Goal: Task Accomplishment & Management: Manage account settings

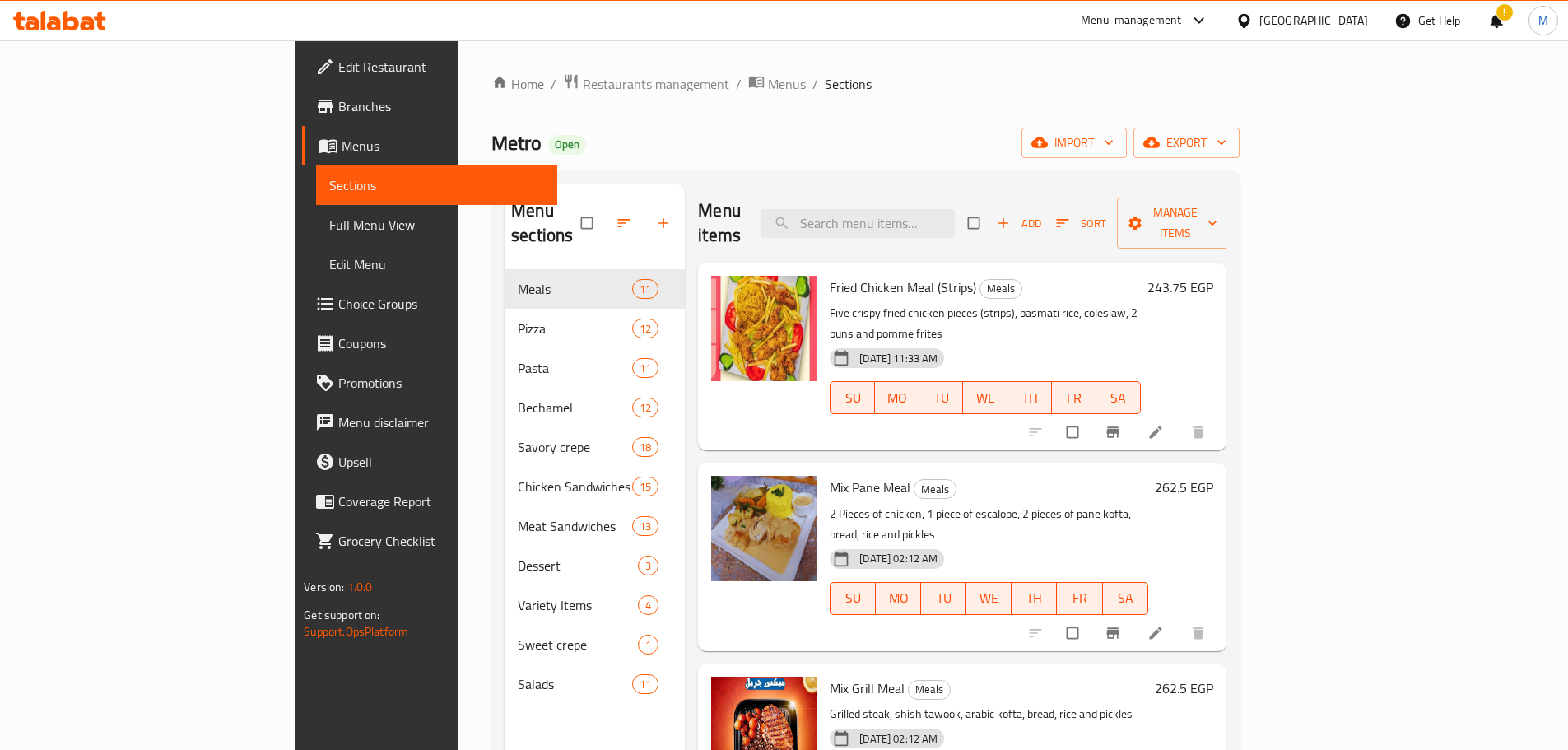
click at [685, 317] on div "Menu items Add Sort Manage items Fried Chicken Meal (Strips) Meals Five crispy …" at bounding box center [955, 559] width 541 height 750
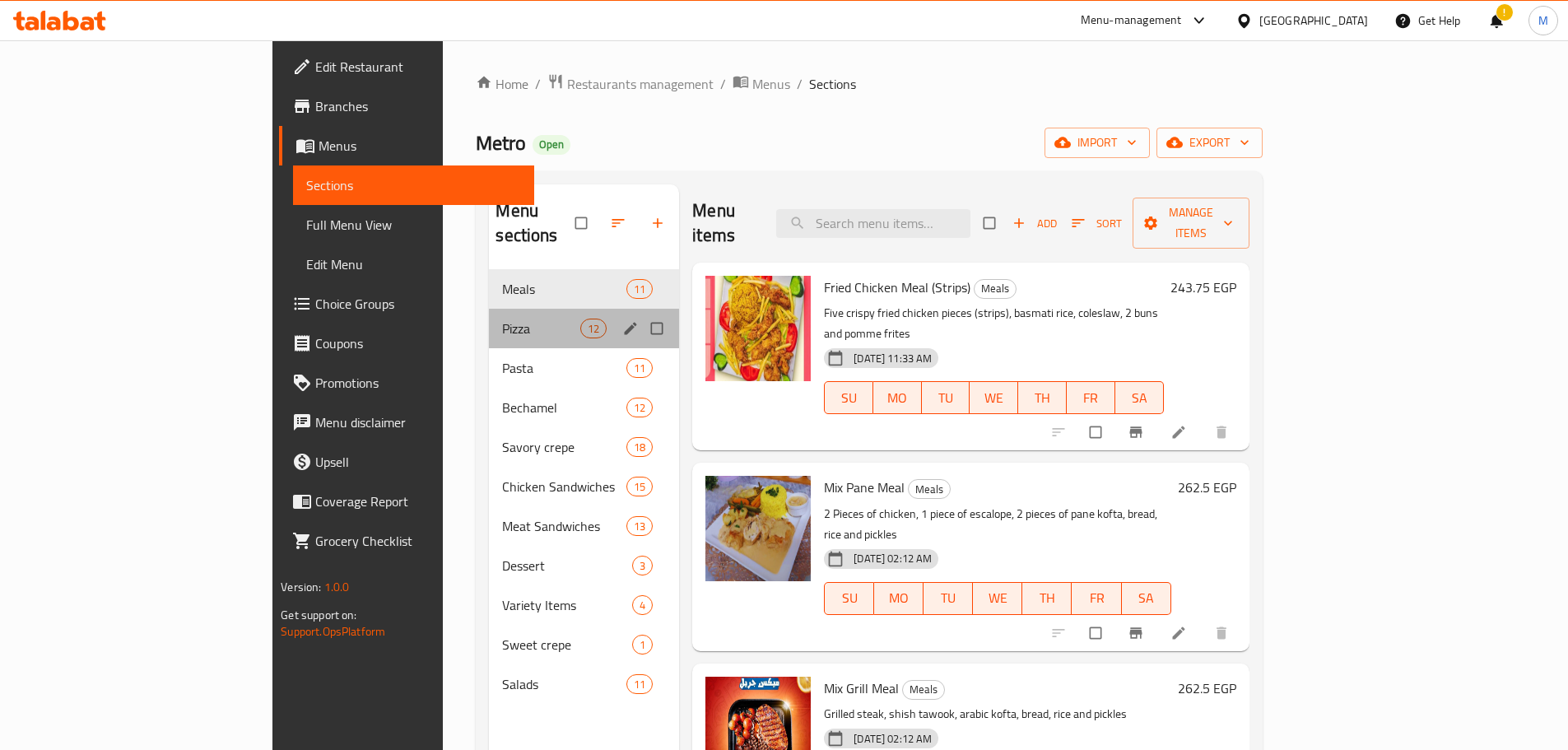
click at [489, 314] on div "Pizza 12" at bounding box center [583, 329] width 190 height 40
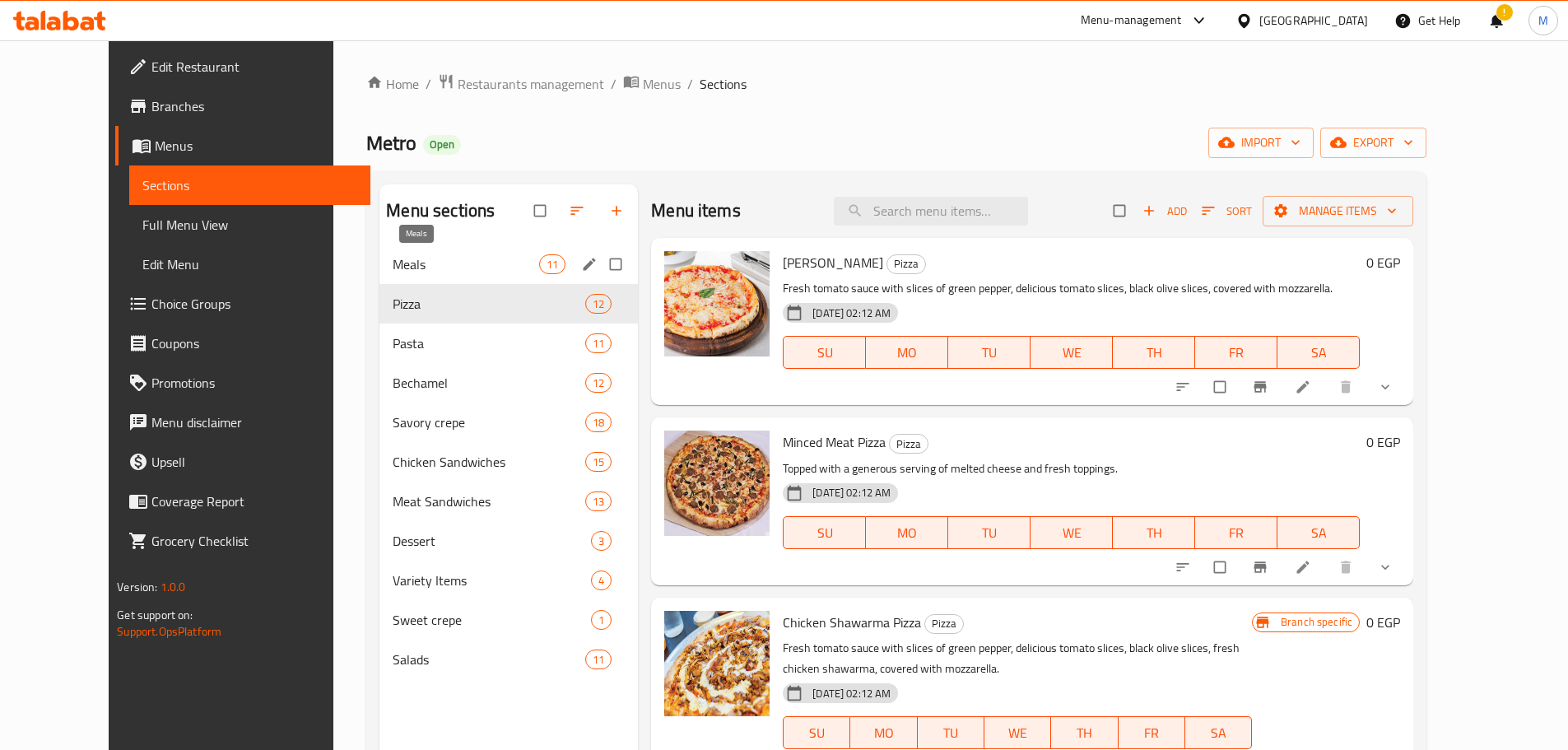
click at [459, 259] on span "Meals" at bounding box center [465, 265] width 146 height 20
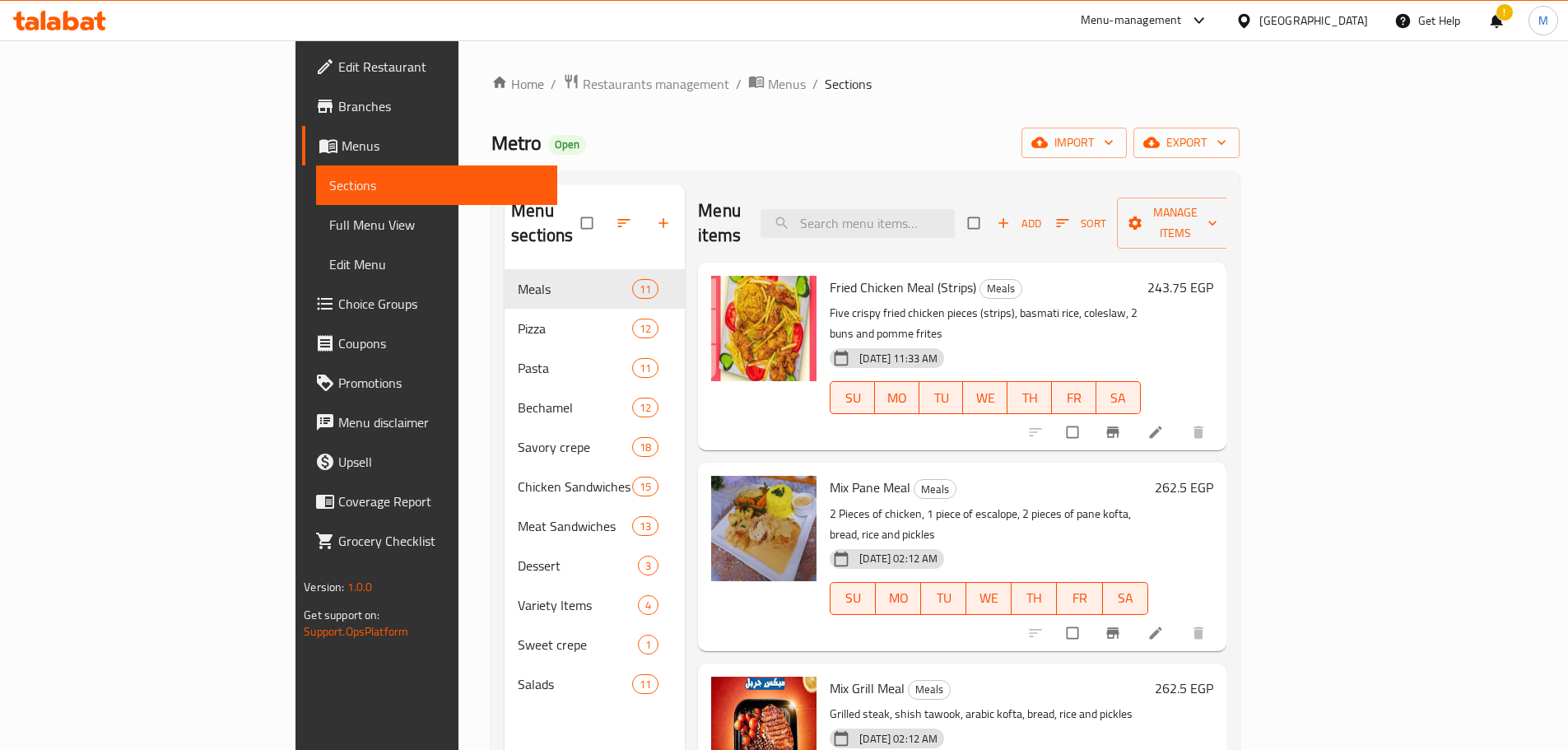
click at [725, 217] on div "Menu items Add Sort Manage items" at bounding box center [962, 223] width 528 height 79
click at [725, 206] on div "Menu items Add Sort Manage items" at bounding box center [962, 223] width 528 height 79
click at [694, 173] on div "Menu sections Meals 11 Pizza 12 Pasta 11 Bechamel 12 Savory crepe 18 Chicken Sa…" at bounding box center [866, 560] width 749 height 777
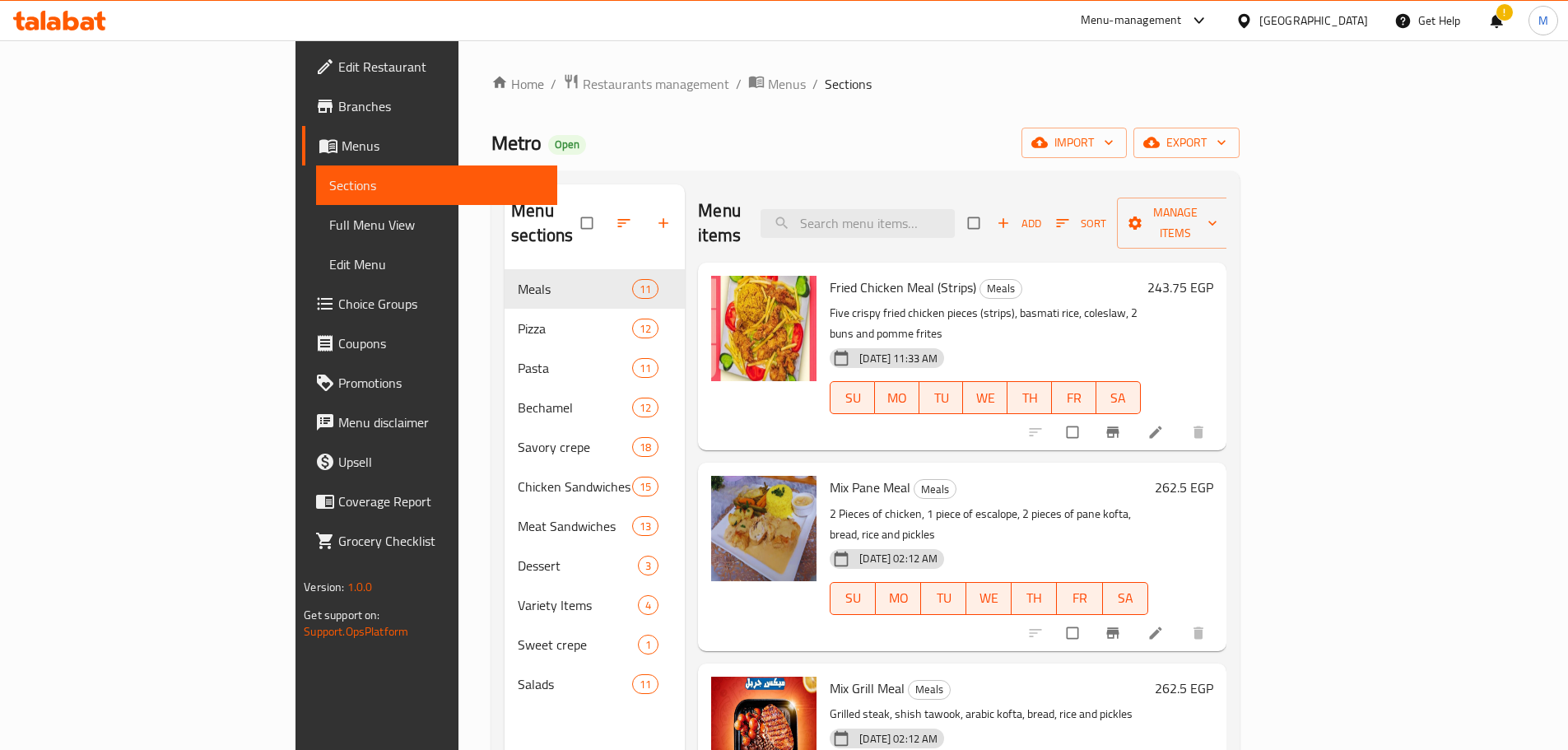
click at [1511, 14] on div "!" at bounding box center [1496, 21] width 45 height 40
click at [1504, 17] on div "!" at bounding box center [1496, 21] width 18 height 40
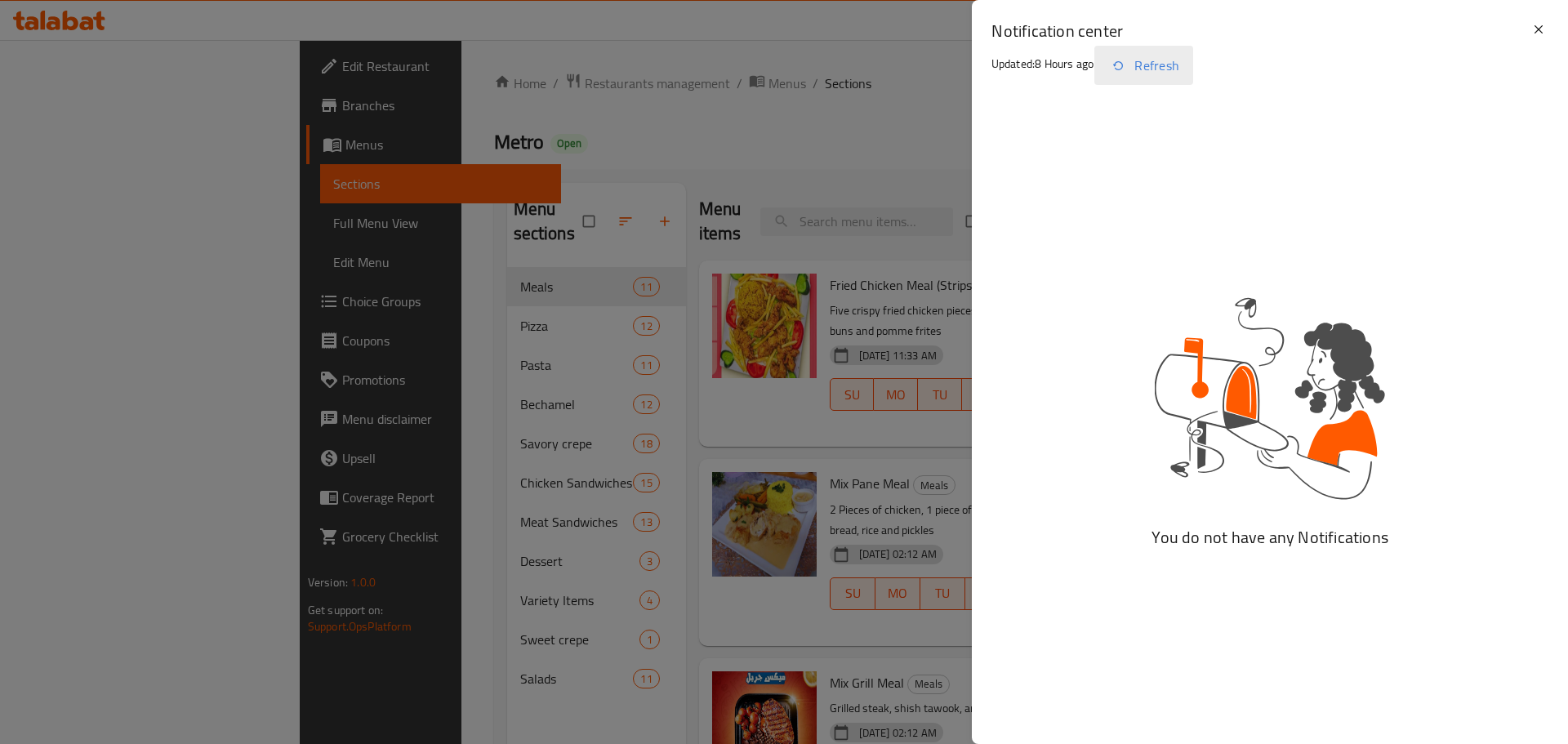
click at [1128, 65] on icon "button" at bounding box center [1118, 65] width 20 height 20
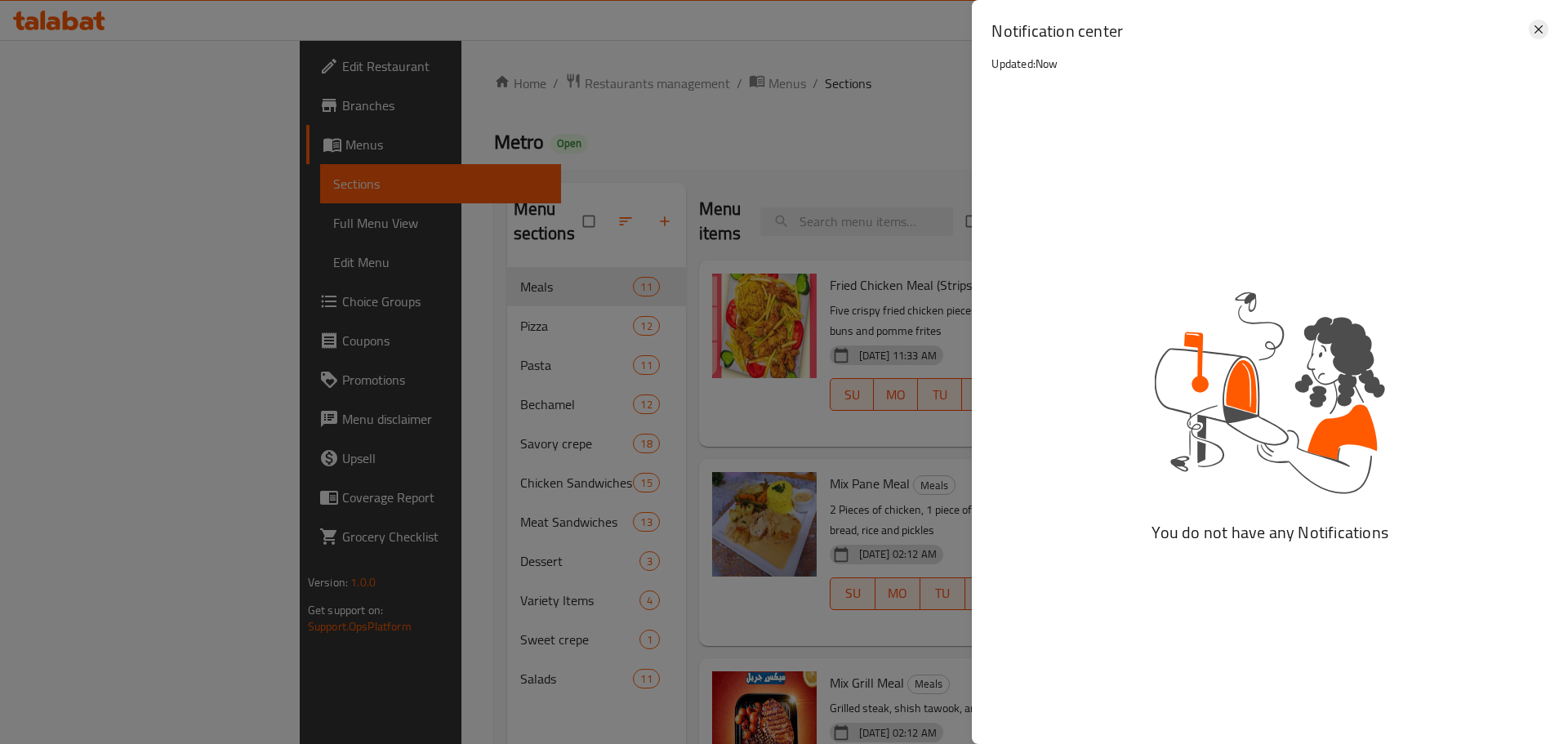
click at [1543, 22] on icon at bounding box center [1538, 30] width 20 height 20
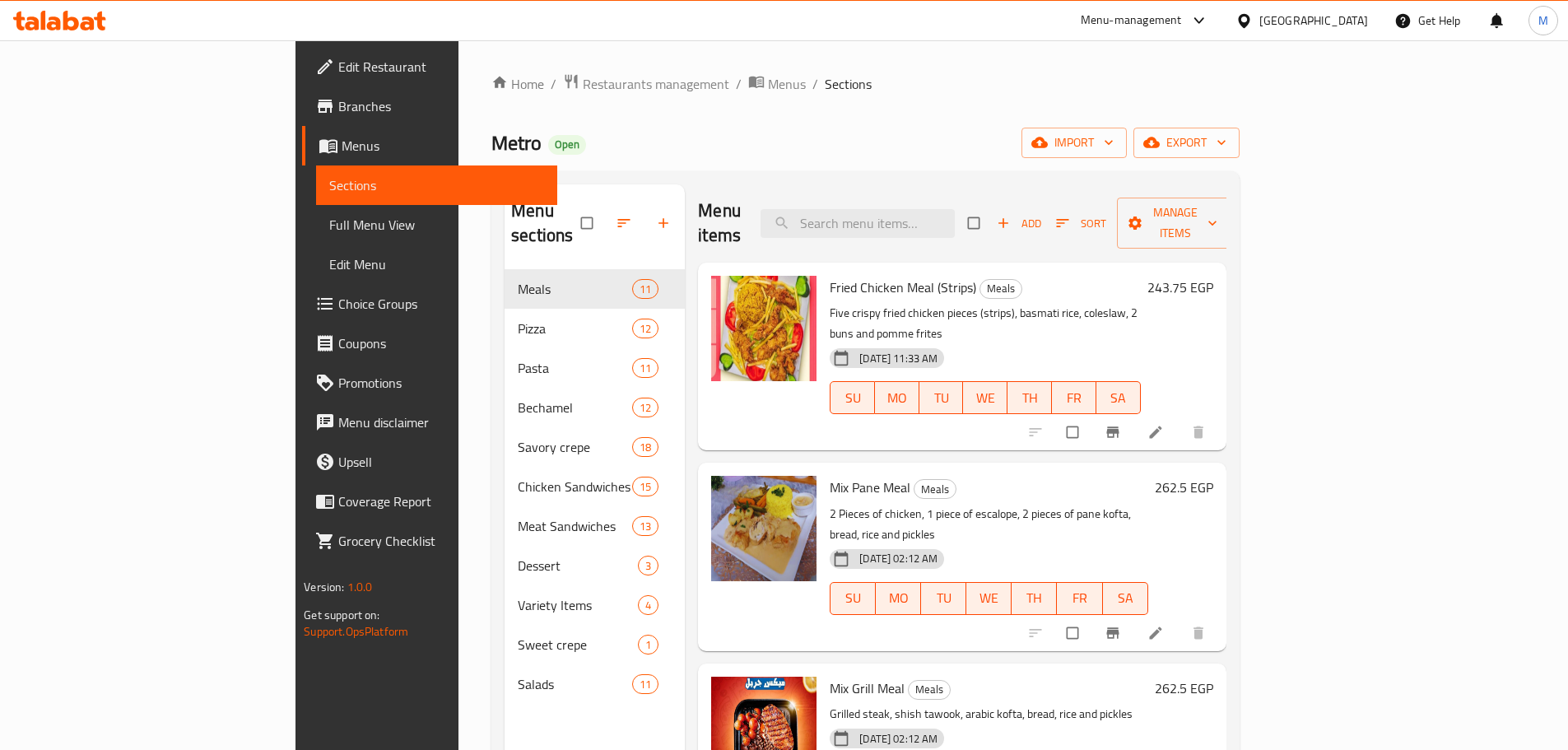
click at [981, 139] on div "Metro Open import export" at bounding box center [866, 142] width 749 height 31
click at [955, 215] on input "search" at bounding box center [857, 223] width 194 height 29
click at [871, 93] on ol "Home / Restaurants management / Menus / Sections" at bounding box center [866, 85] width 749 height 22
click at [886, 275] on span "Fried Chicken Meal (Strips)" at bounding box center [903, 287] width 146 height 25
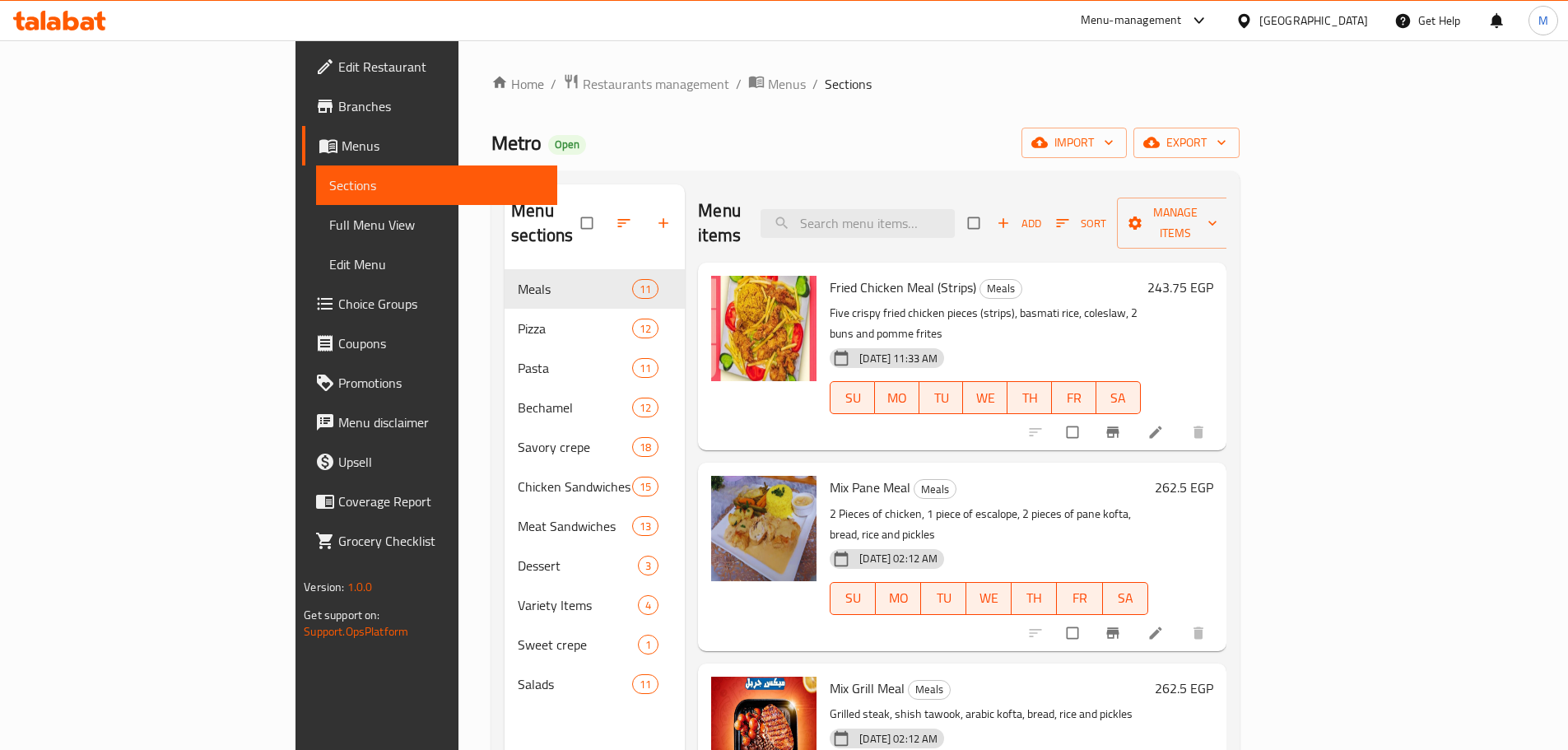
click at [1015, 276] on h6 "Fried Chicken Meal (Strips) Meals" at bounding box center [986, 287] width 311 height 23
click at [830, 275] on span "Fried Chicken Meal (Strips)" at bounding box center [903, 287] width 146 height 25
click at [815, 233] on div "Menu items Add Sort Manage items" at bounding box center [962, 223] width 528 height 79
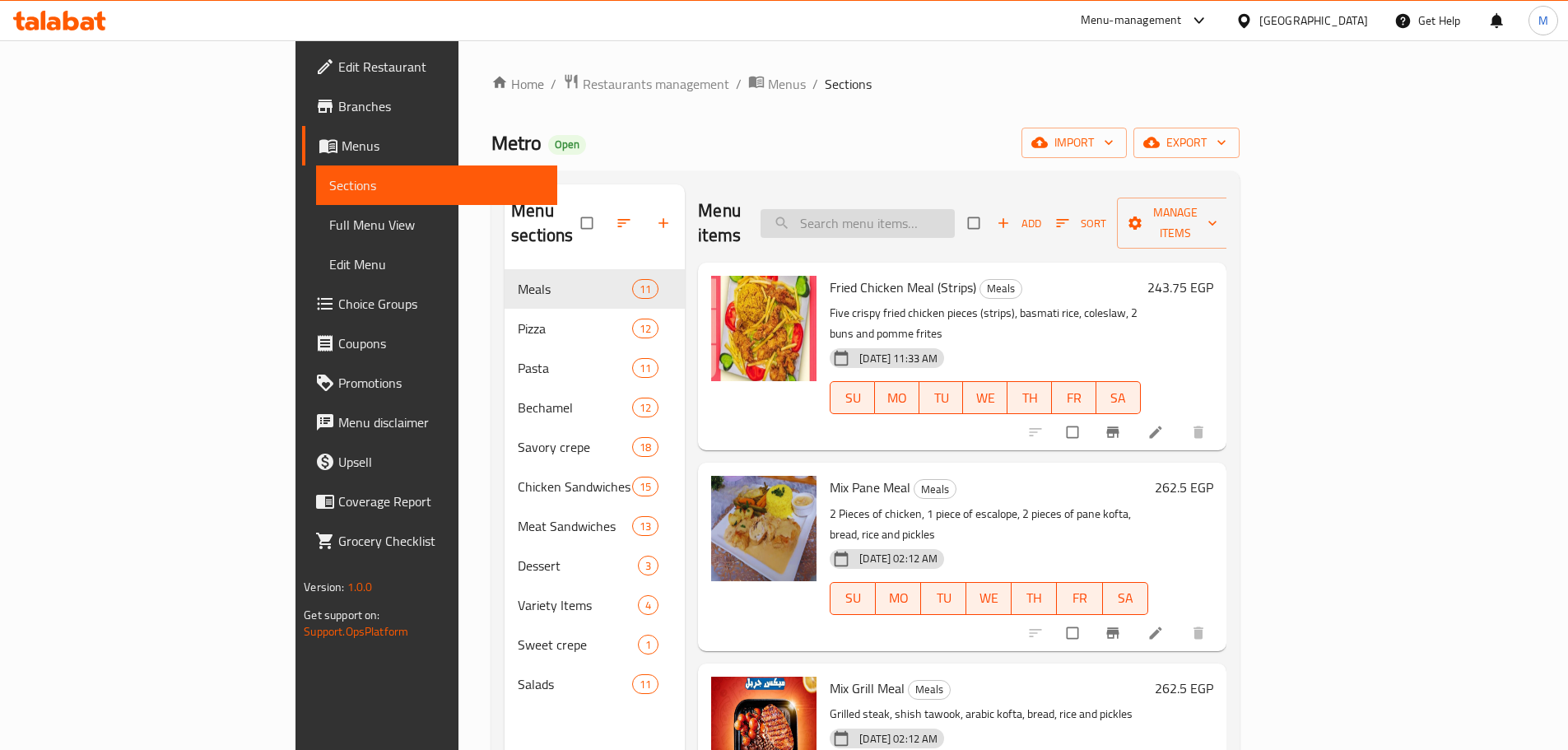
click at [913, 209] on input "search" at bounding box center [857, 223] width 194 height 29
click at [831, 156] on div "Metro Open import export" at bounding box center [866, 142] width 749 height 31
